Goal: Information Seeking & Learning: Learn about a topic

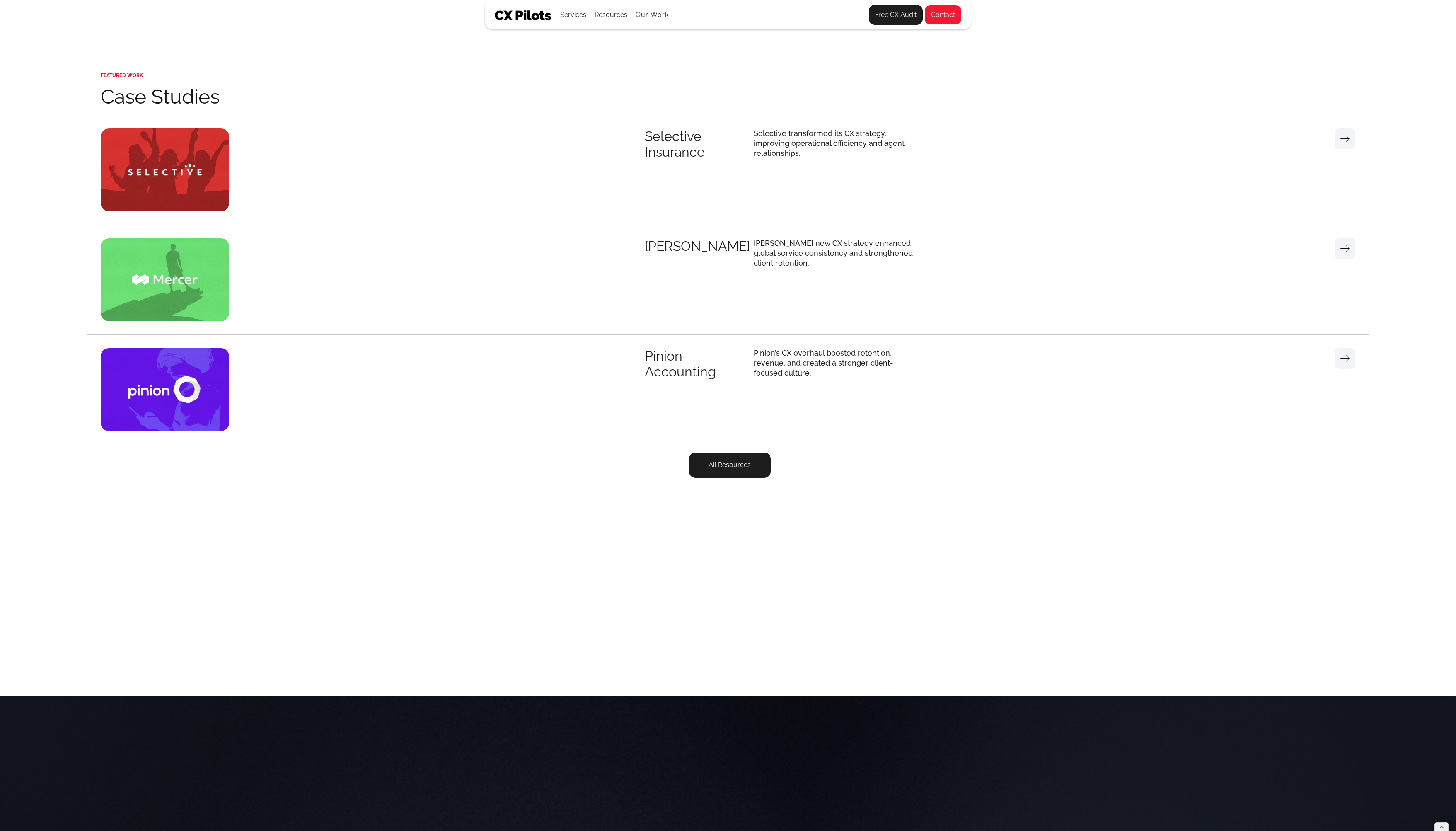
scroll to position [3106, 0]
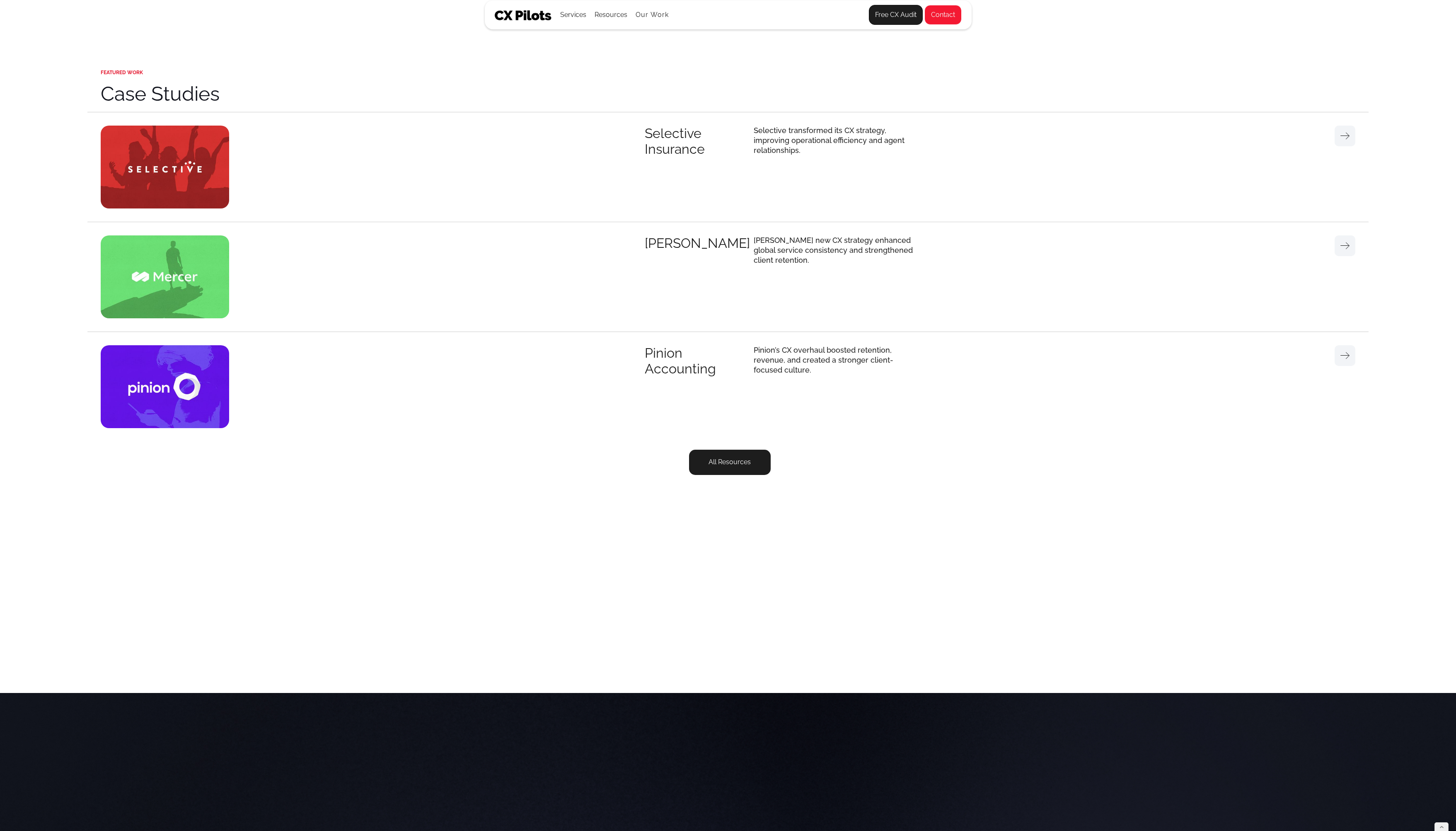
click at [164, 385] on img at bounding box center [164, 387] width 128 height 83
click at [662, 376] on div "Pinion Accounting" at bounding box center [699, 361] width 109 height 32
click at [863, 359] on p "Pinion’s CX overhaul boosted retention, revenue, and created a stronger client-…" at bounding box center [836, 360] width 166 height 30
click at [1350, 361] on link at bounding box center [1345, 356] width 21 height 21
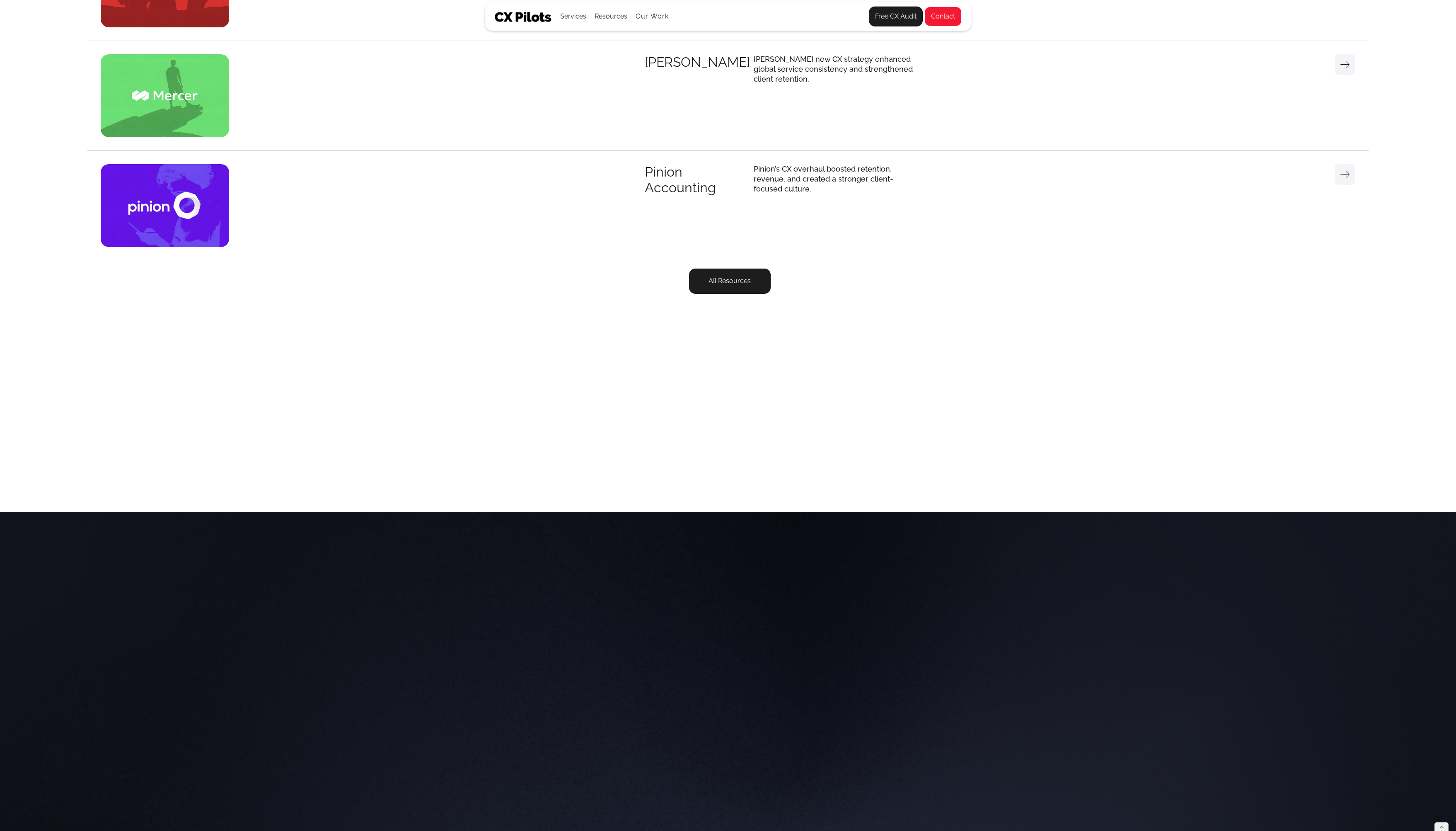
scroll to position [3369, 0]
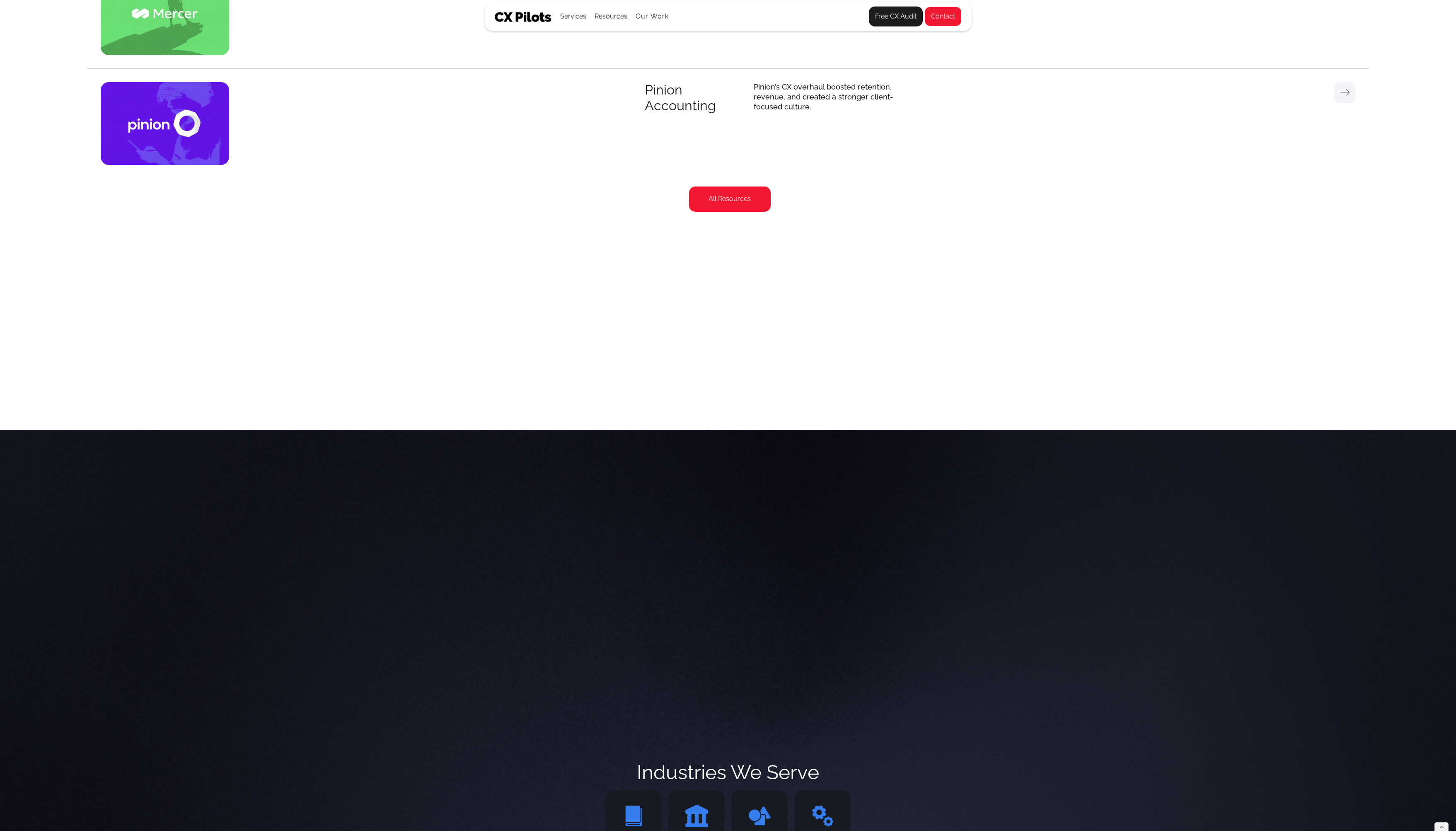
click at [734, 210] on link "All Resources" at bounding box center [730, 199] width 81 height 25
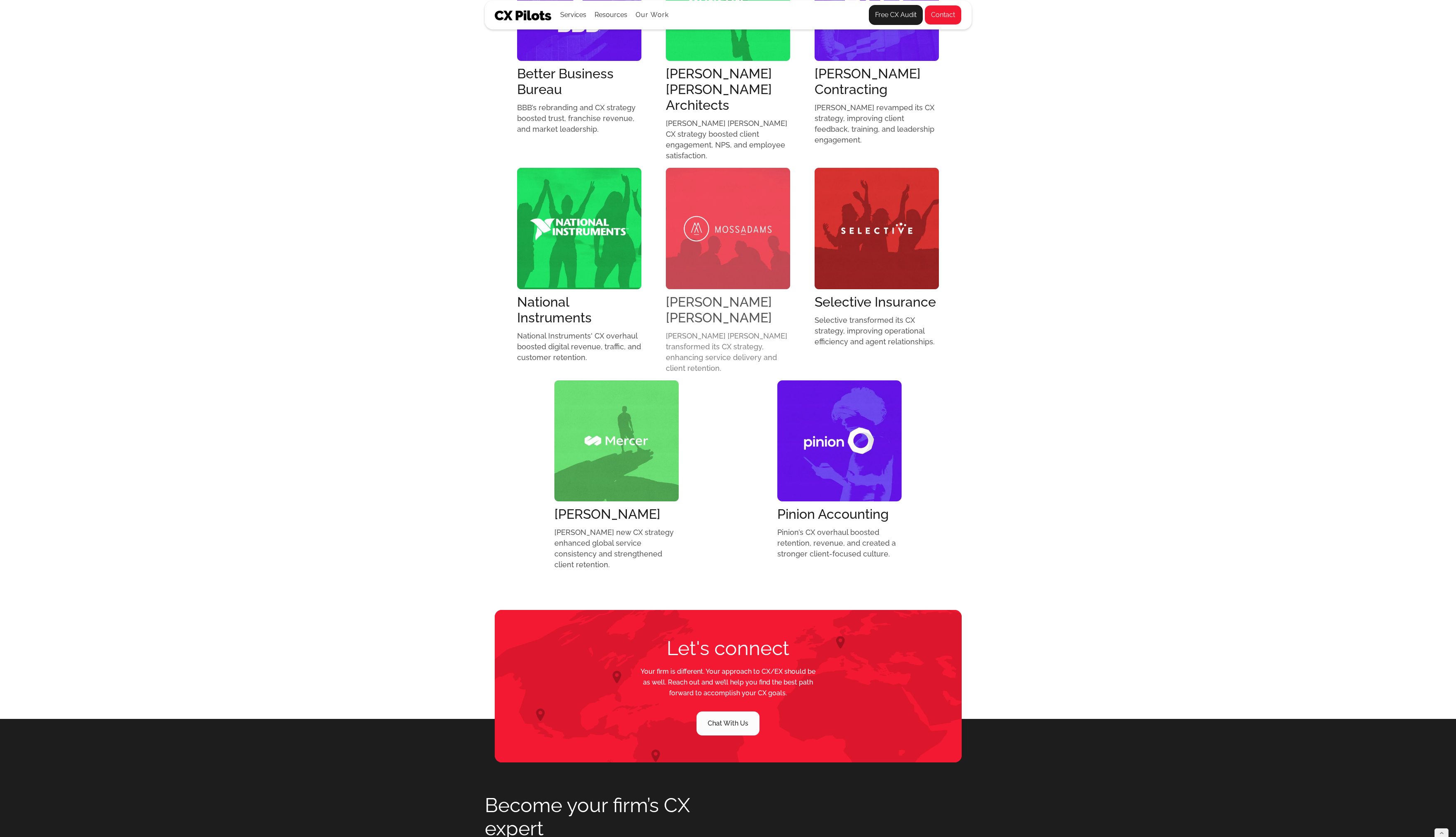
scroll to position [609, 0]
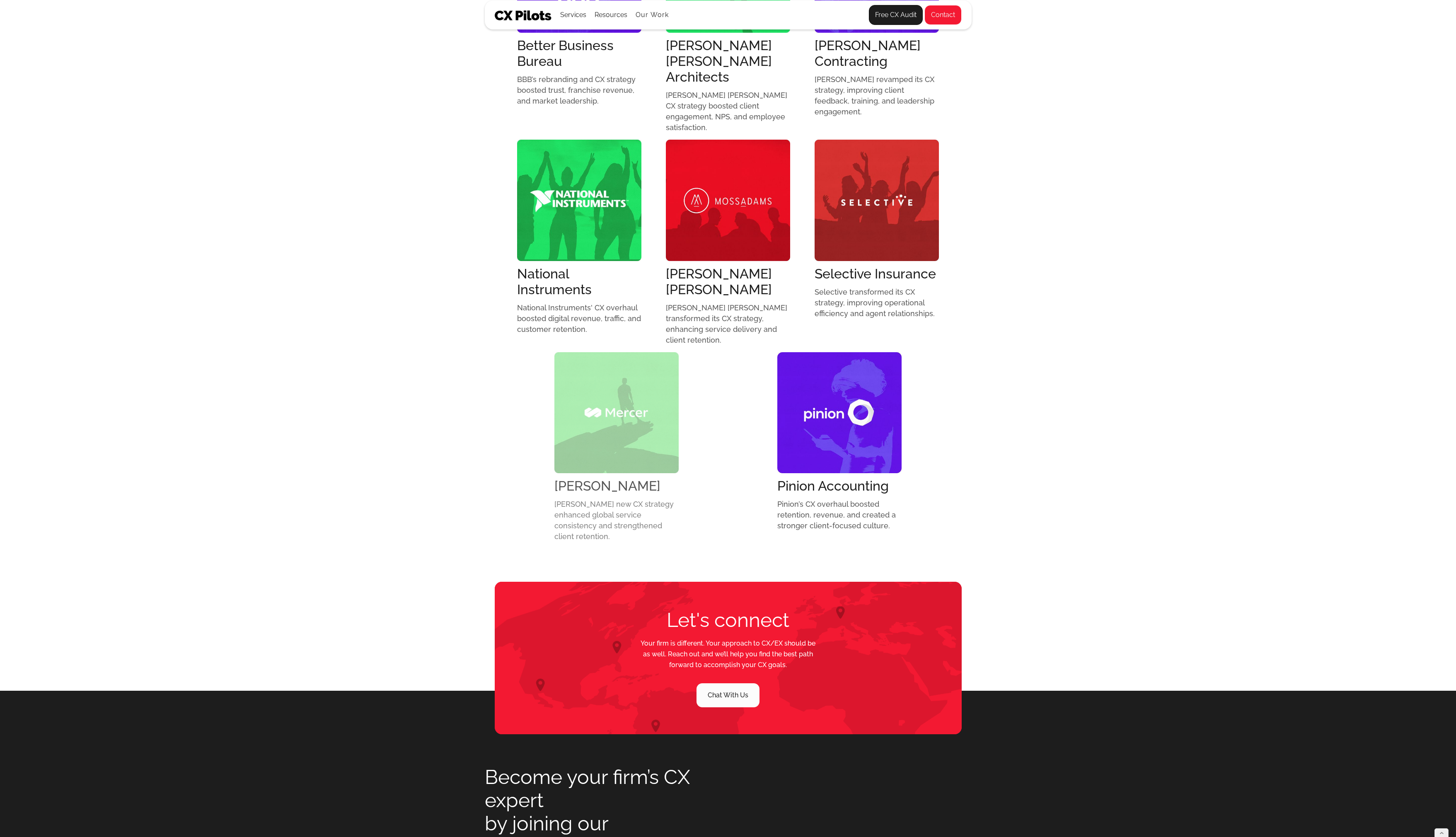
click at [603, 376] on img at bounding box center [617, 413] width 124 height 121
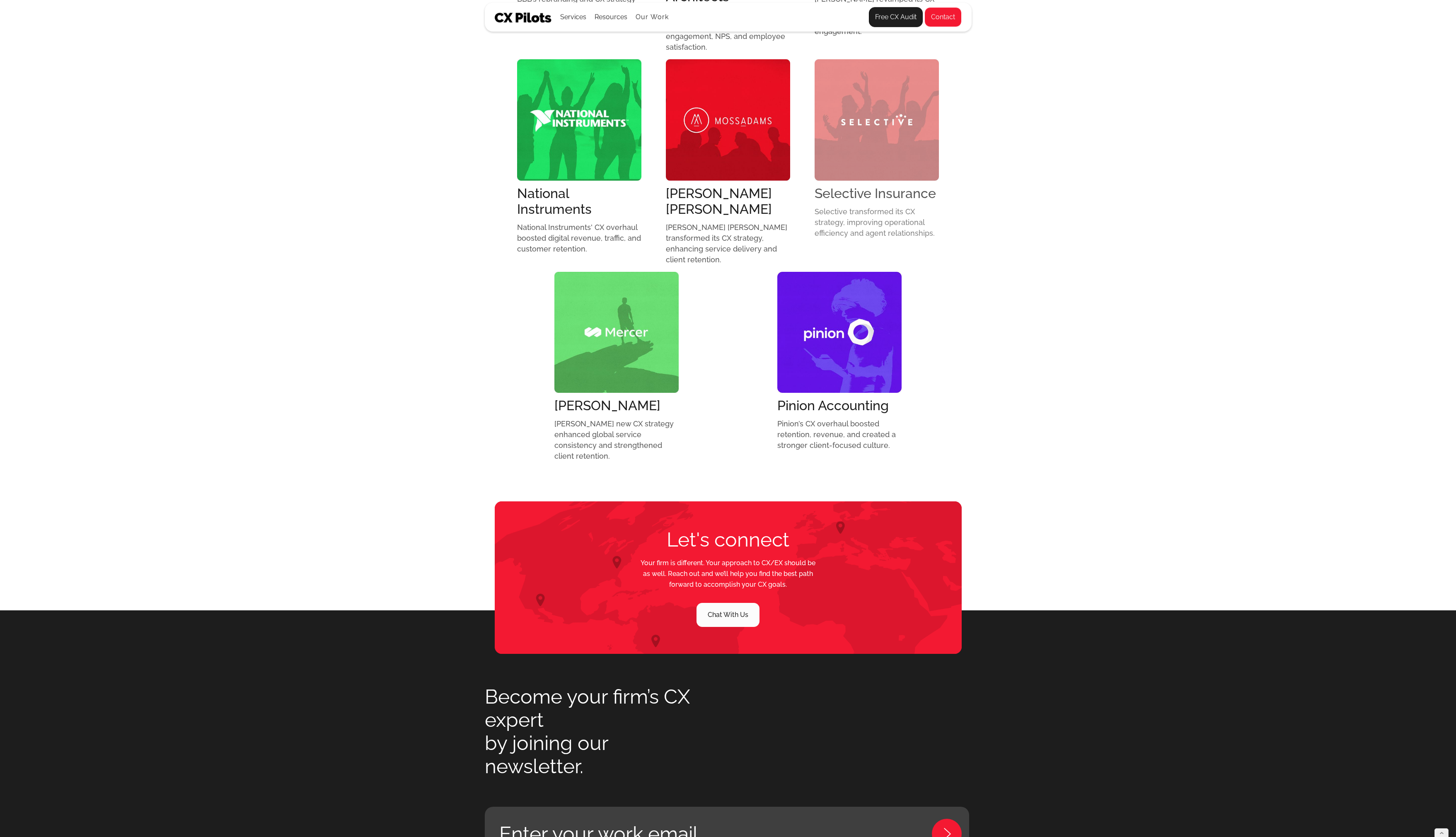
scroll to position [743, 0]
